Goal: Information Seeking & Learning: Learn about a topic

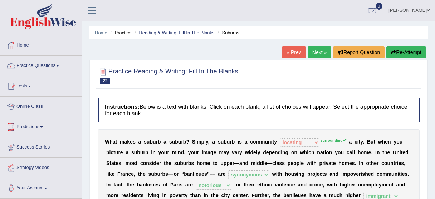
select select "locating"
select select "synonymous"
select select "notorious"
select select "immigrant"
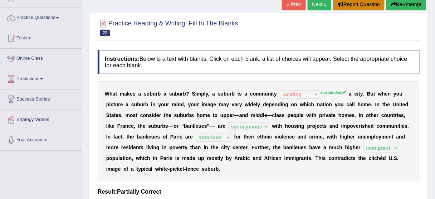
scroll to position [15, 0]
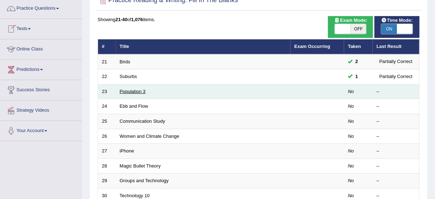
click at [132, 90] on link "Population 3" at bounding box center [133, 91] width 26 height 5
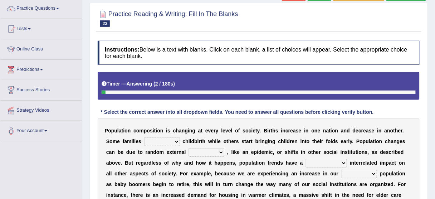
scroll to position [114, 0]
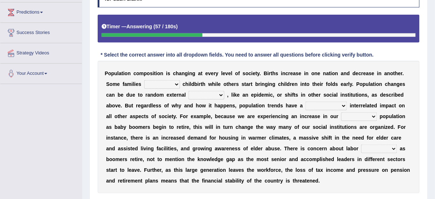
click at [176, 84] on select "demand default deliver delay" at bounding box center [162, 84] width 36 height 9
select select "delay"
click at [144, 80] on select "demand default deliver delay" at bounding box center [162, 84] width 36 height 9
click at [158, 83] on select "demand default deliver delay" at bounding box center [162, 84] width 36 height 9
click at [157, 83] on select "demand default deliver delay" at bounding box center [162, 84] width 36 height 9
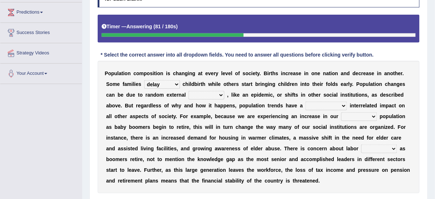
click at [212, 94] on select "variations fortune formation forces" at bounding box center [206, 95] width 36 height 9
select select "variations"
click at [188, 91] on select "variations fortune formation forces" at bounding box center [206, 95] width 36 height 9
click at [316, 104] on select "tremendous tenuous tremulous spontaneous" at bounding box center [325, 106] width 41 height 9
select select "tremendous"
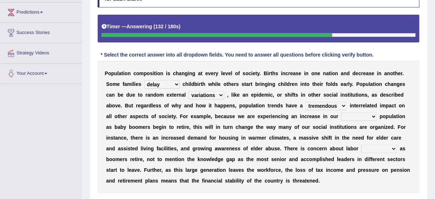
click at [305, 102] on select "tremendous tenuous tremulous spontaneous" at bounding box center [325, 106] width 41 height 9
click at [362, 118] on select "tertiary senior junior primary" at bounding box center [359, 116] width 36 height 9
click at [341, 112] on select "tertiary senior junior primary" at bounding box center [359, 116] width 36 height 9
click at [341, 114] on select "tertiary senior junior primary" at bounding box center [359, 116] width 36 height 9
select select "primary"
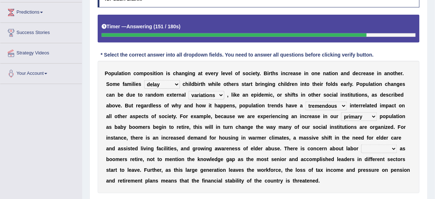
click at [341, 112] on select "tertiary senior junior primary" at bounding box center [359, 116] width 36 height 9
click at [361, 147] on select "shortcuts shortfalls shortages shorthand" at bounding box center [379, 148] width 36 height 9
select select "shortages"
click at [361, 144] on select "shortcuts shortfalls shortages shorthand" at bounding box center [379, 148] width 36 height 9
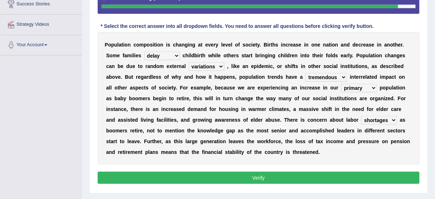
click at [341, 85] on select "tertiary senior junior primary" at bounding box center [359, 88] width 36 height 9
click at [341, 84] on select "tertiary senior junior primary" at bounding box center [359, 88] width 36 height 9
click at [345, 88] on select "tertiary senior junior primary" at bounding box center [359, 88] width 36 height 9
select select "primary"
click at [341, 84] on select "tertiary senior junior primary" at bounding box center [359, 88] width 36 height 9
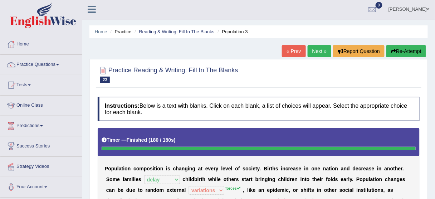
scroll to position [0, 0]
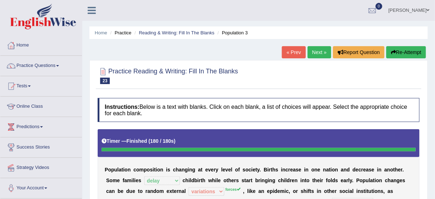
click at [315, 52] on link "Next »" at bounding box center [320, 52] width 24 height 12
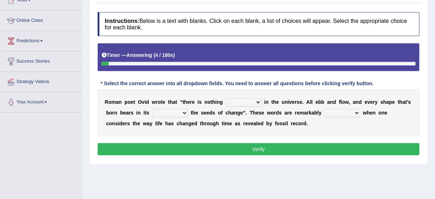
click at [228, 101] on select "orthodox volatile constant cheap" at bounding box center [244, 102] width 36 height 9
click at [298, 88] on div "Instructions: Below is a text with blanks. Click on each blank, a list of choic…" at bounding box center [258, 85] width 325 height 152
click at [184, 112] on select "heart limb womb brain" at bounding box center [170, 113] width 36 height 9
select select "womb"
click at [152, 109] on select "heart limb womb brain" at bounding box center [170, 113] width 36 height 9
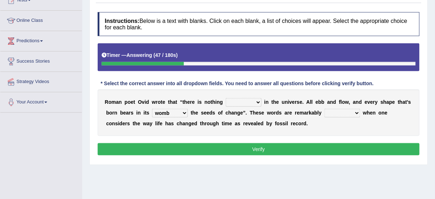
click at [230, 98] on select "orthodox volatile constant cheap" at bounding box center [244, 102] width 36 height 9
select select "constant"
click at [226, 98] on select "orthodox volatile constant cheap" at bounding box center [244, 102] width 36 height 9
click at [321, 112] on b at bounding box center [322, 113] width 3 height 6
click at [334, 110] on select "prevalent detached relevant dominant" at bounding box center [342, 113] width 36 height 9
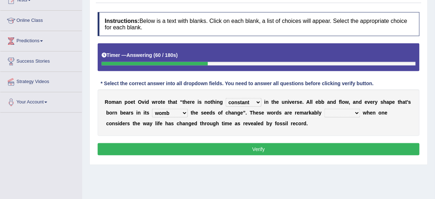
select select "relevant"
click at [324, 109] on select "prevalent detached relevant dominant" at bounding box center [342, 113] width 36 height 9
click at [252, 151] on button "Verify" at bounding box center [259, 149] width 322 height 12
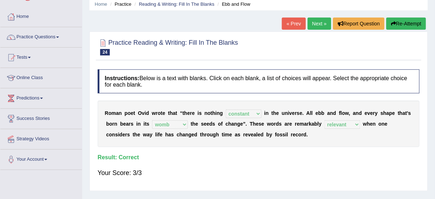
scroll to position [177, 0]
